Goal: Information Seeking & Learning: Learn about a topic

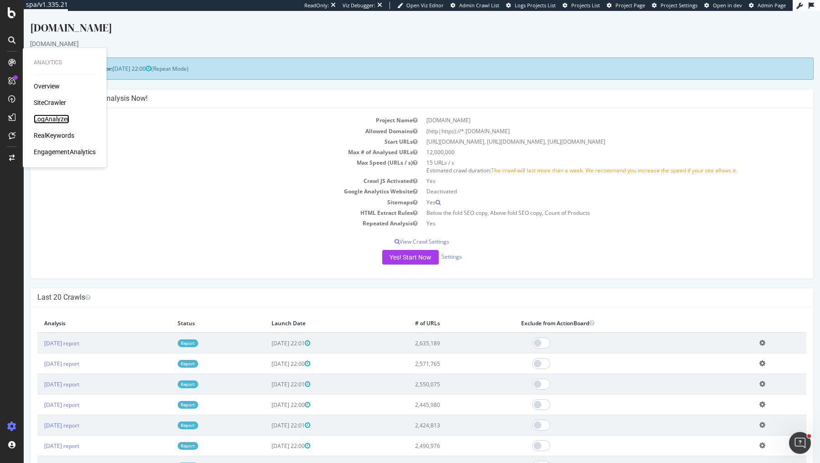
click at [60, 118] on div "LogAnalyzer" at bounding box center [52, 118] width 36 height 9
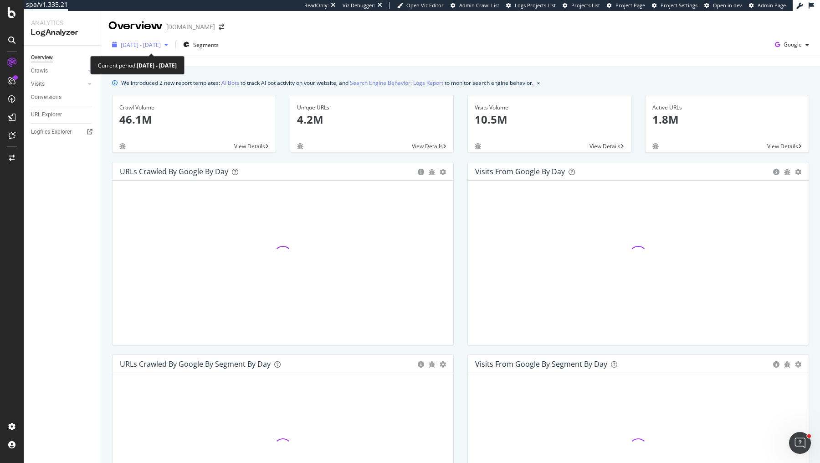
click at [161, 46] on span "[DATE] - [DATE]" at bounding box center [141, 45] width 40 height 8
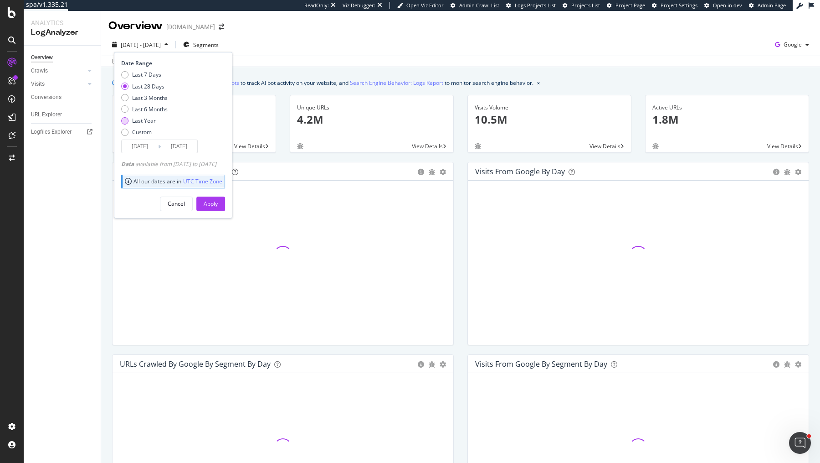
click at [144, 119] on div "Last Year" at bounding box center [144, 121] width 24 height 8
type input "[DATE]"
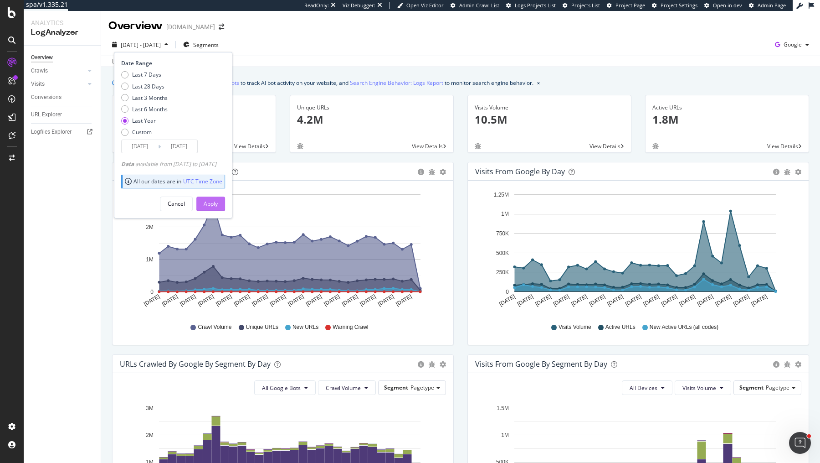
click at [225, 203] on button "Apply" at bounding box center [210, 203] width 29 height 15
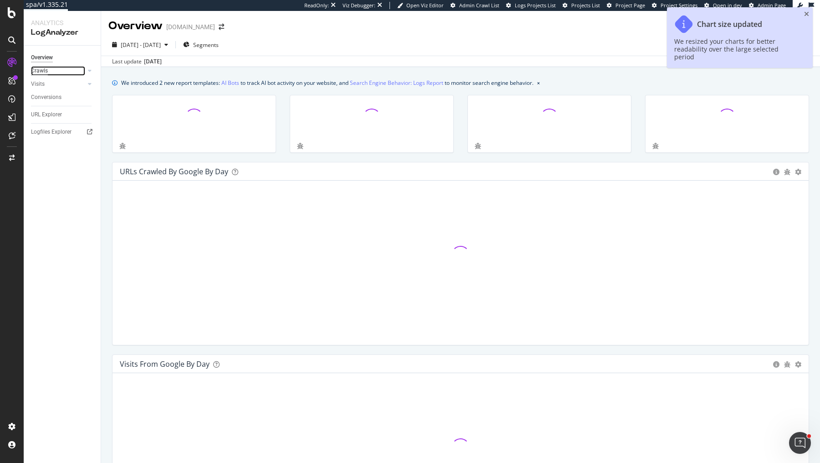
click at [36, 72] on div "Crawls" at bounding box center [39, 71] width 17 height 10
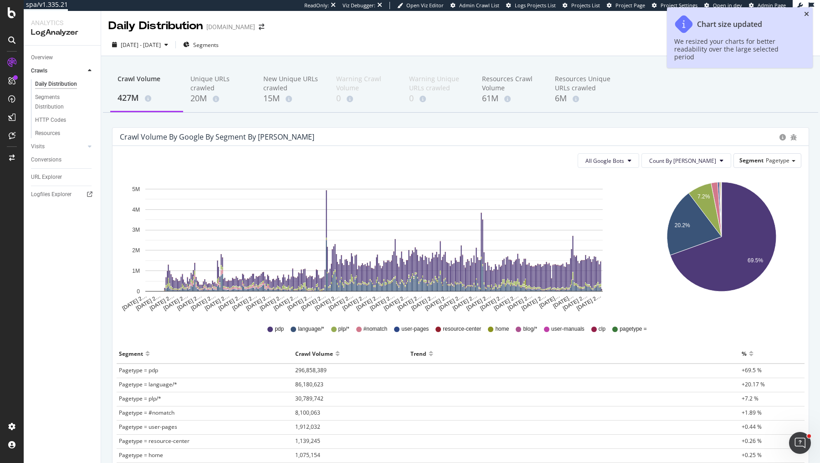
click at [807, 13] on icon "close toast" at bounding box center [806, 14] width 5 height 6
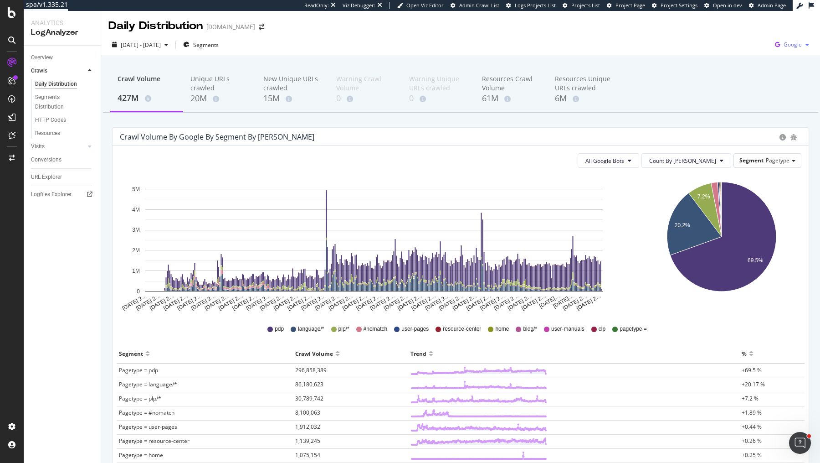
click at [791, 45] on span "Google" at bounding box center [793, 45] width 18 height 8
click at [729, 57] on div "OpenAI" at bounding box center [740, 52] width 63 height 13
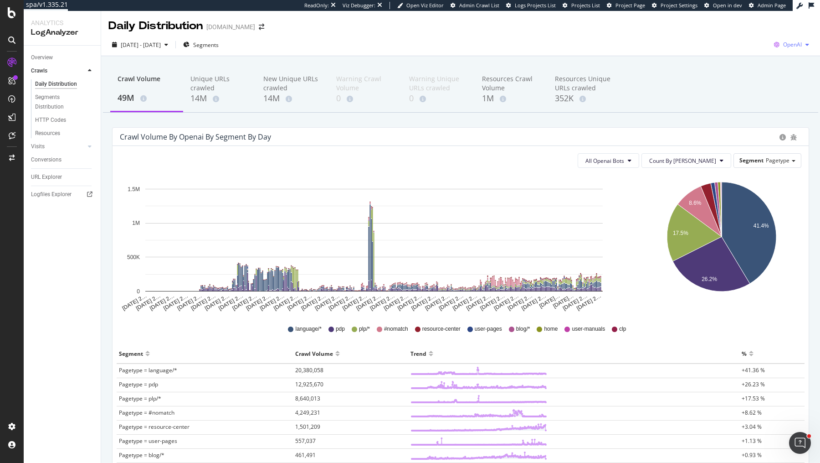
click at [785, 45] on span "OpenAI" at bounding box center [792, 45] width 19 height 8
click at [755, 74] on span "Other AI Bots" at bounding box center [746, 70] width 34 height 8
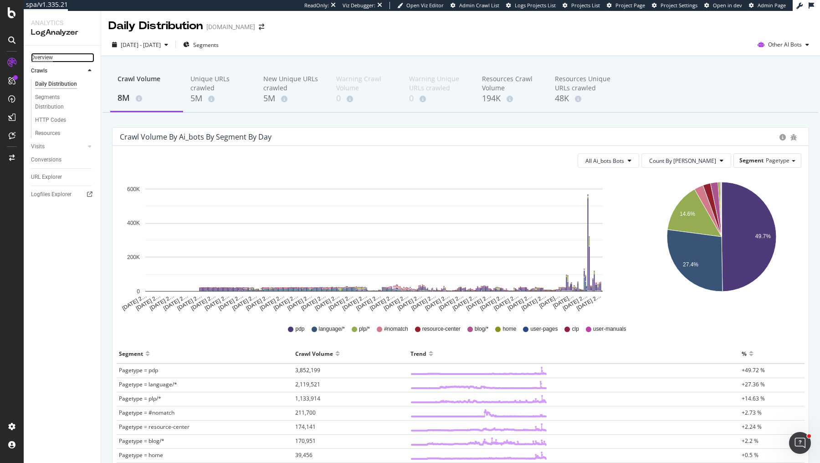
click at [37, 53] on div "Overview" at bounding box center [42, 58] width 22 height 10
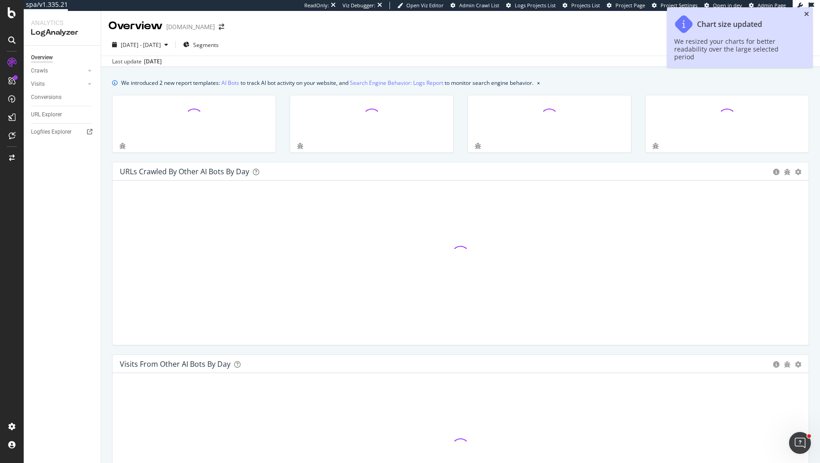
click at [805, 12] on icon "close toast" at bounding box center [806, 14] width 5 height 6
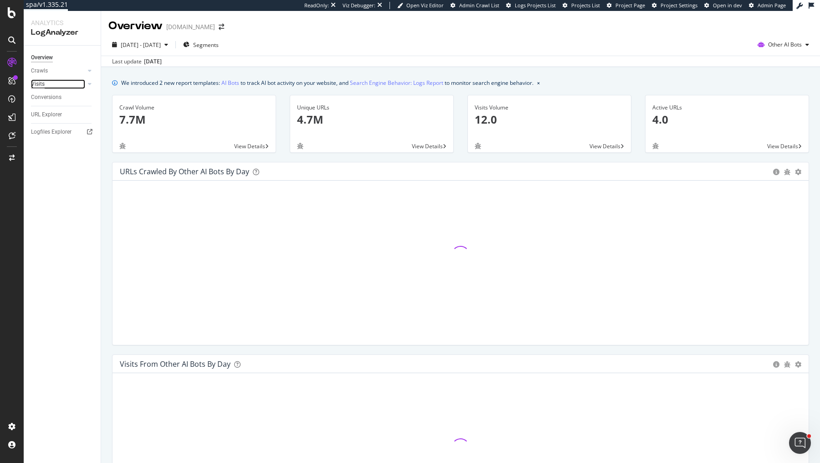
click at [43, 80] on div "Visits" at bounding box center [38, 84] width 14 height 10
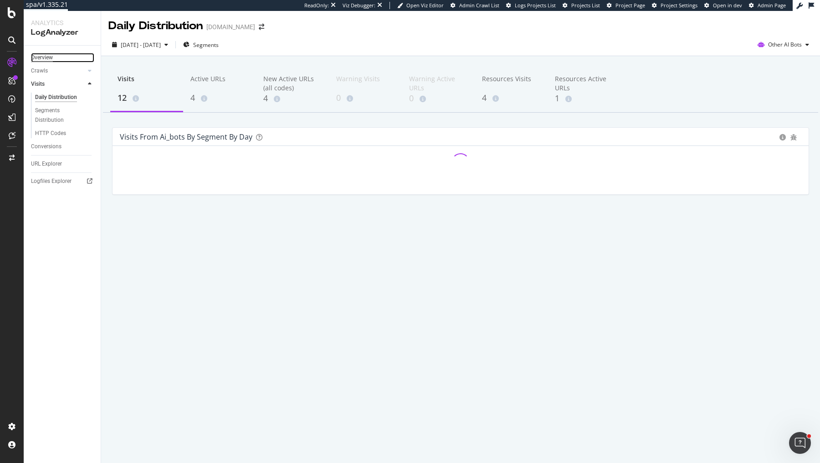
click at [45, 62] on div "Overview" at bounding box center [42, 58] width 22 height 10
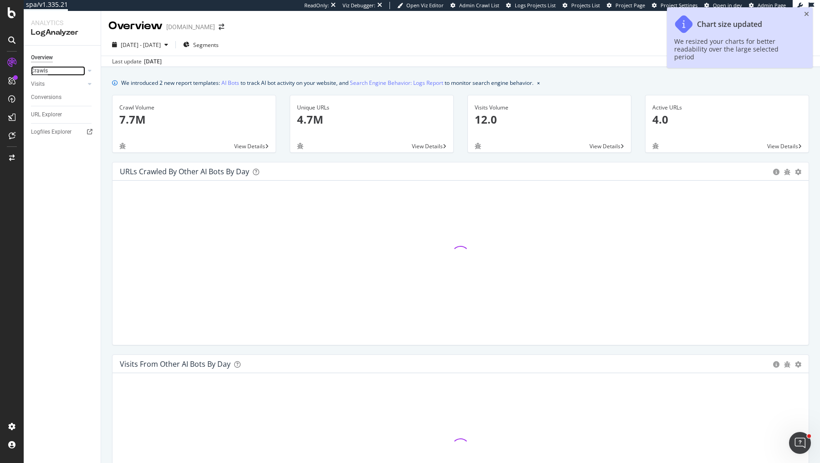
click at [39, 69] on div "Crawls" at bounding box center [39, 71] width 17 height 10
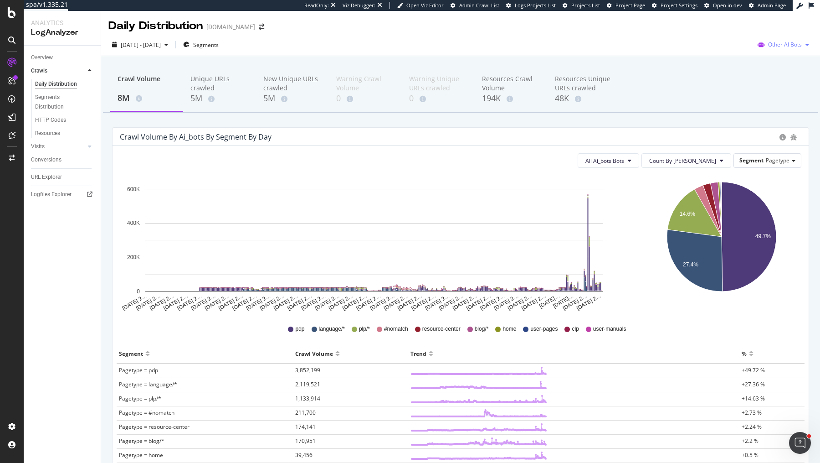
click at [784, 42] on span "Other AI Bots" at bounding box center [785, 45] width 34 height 8
click at [738, 51] on span "OpenAI" at bounding box center [729, 53] width 36 height 8
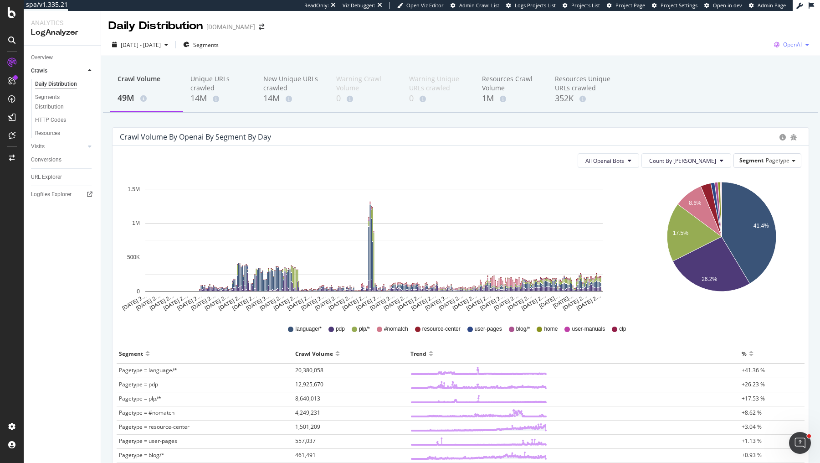
click at [789, 45] on span "OpenAI" at bounding box center [792, 45] width 19 height 8
click at [742, 68] on span "Other AI Bots" at bounding box center [746, 70] width 34 height 8
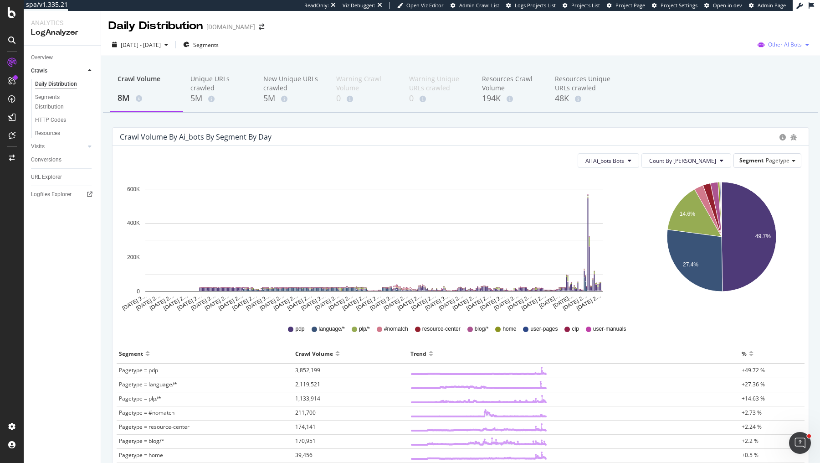
click at [772, 45] on span "Other AI Bots" at bounding box center [785, 45] width 34 height 8
click at [722, 35] on span "Bing" at bounding box center [729, 36] width 36 height 8
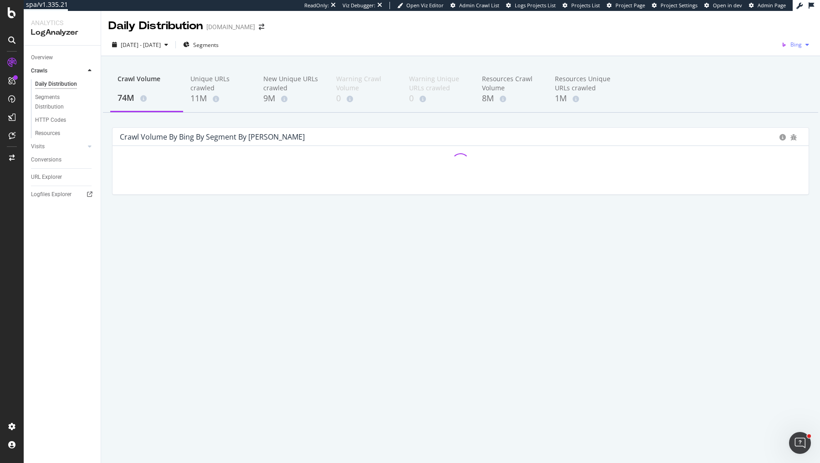
click at [790, 43] on icon "button" at bounding box center [784, 44] width 13 height 13
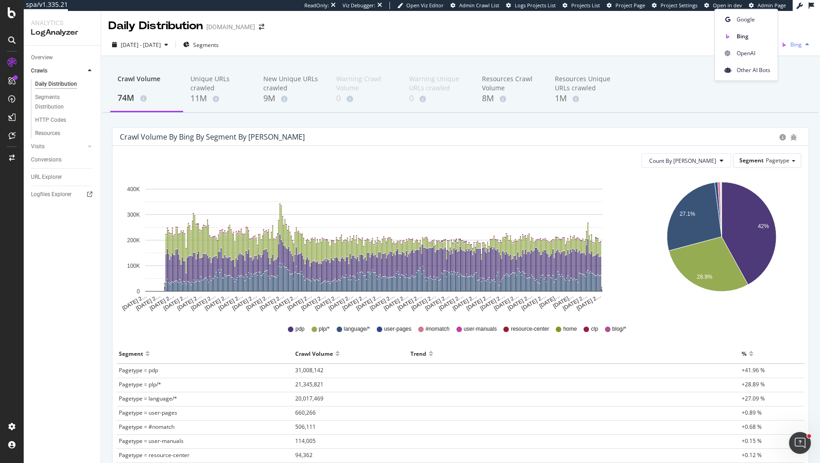
click at [754, 21] on span "Google" at bounding box center [754, 19] width 34 height 8
